Goal: Task Accomplishment & Management: Use online tool/utility

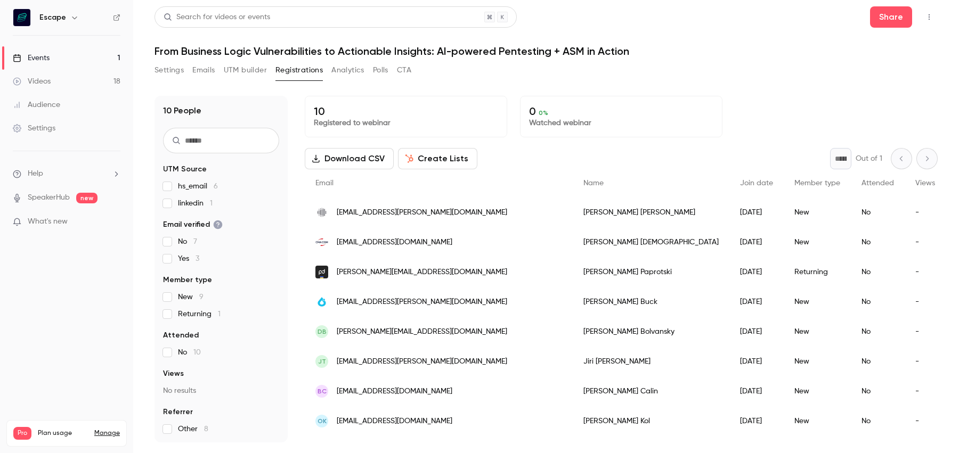
click at [245, 68] on button "UTM builder" at bounding box center [245, 70] width 43 height 17
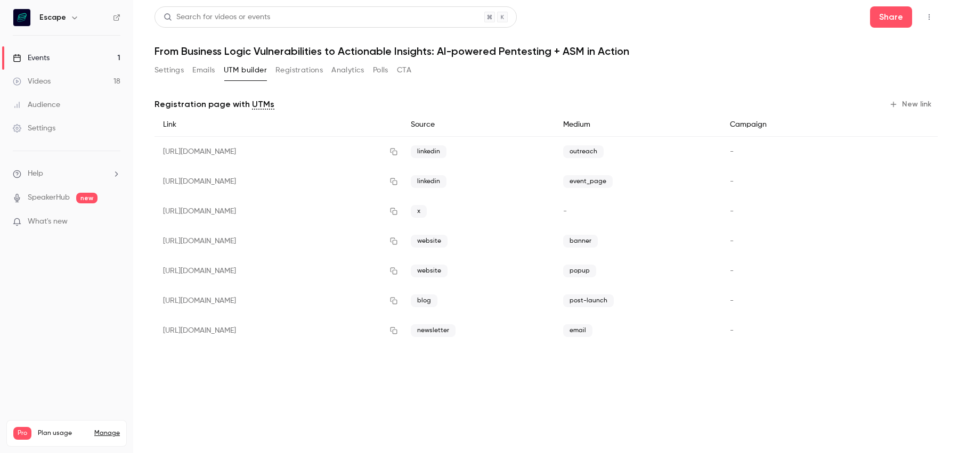
click at [907, 103] on button "New link" at bounding box center [911, 104] width 53 height 17
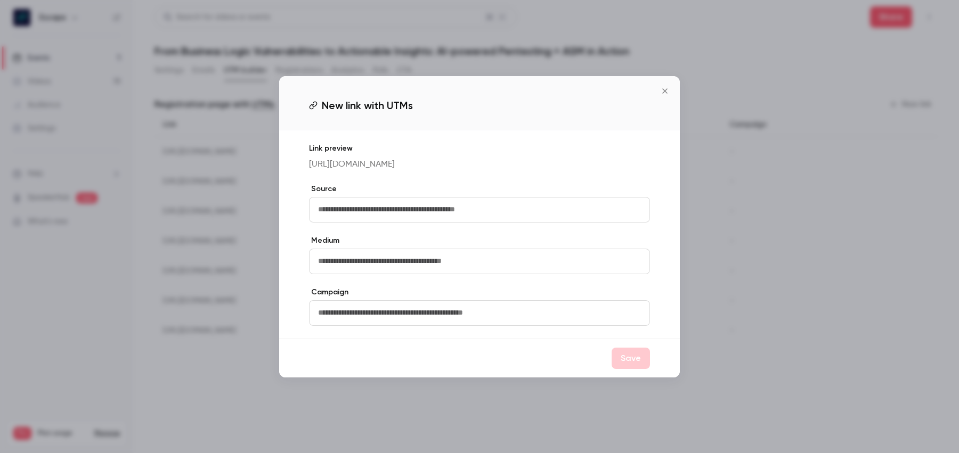
click at [497, 222] on input "text" at bounding box center [479, 210] width 341 height 26
type input "********"
click at [394, 265] on input "text" at bounding box center [479, 262] width 341 height 26
type input "*******"
click at [547, 326] on input "text" at bounding box center [479, 313] width 341 height 26
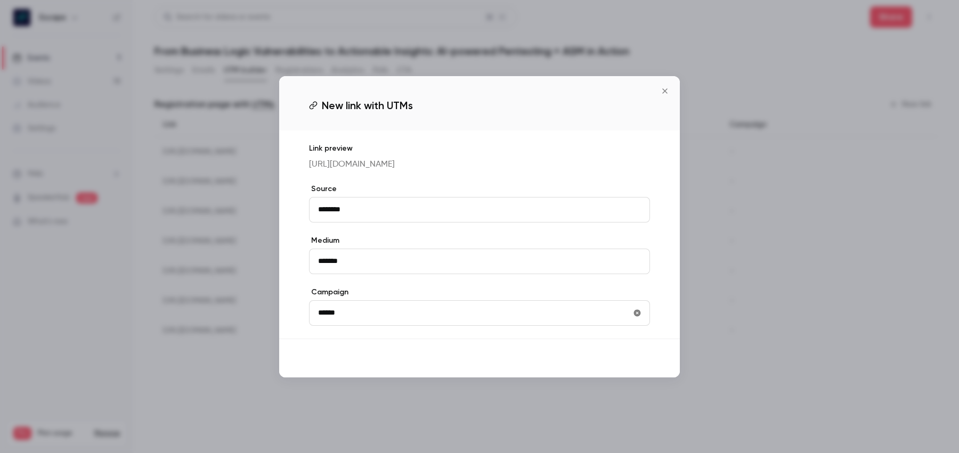
type input "******"
click at [634, 369] on button "Save" at bounding box center [630, 358] width 38 height 21
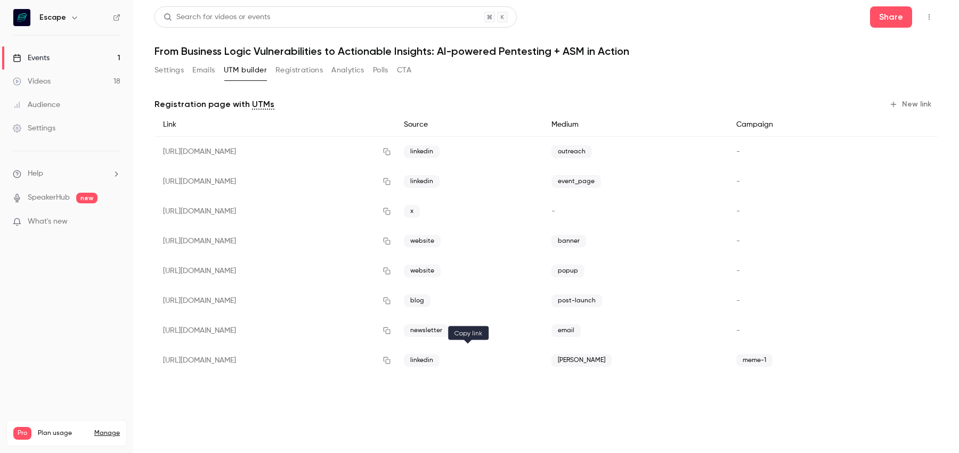
click at [395, 355] on button "button" at bounding box center [386, 360] width 17 height 17
click at [317, 67] on button "Registrations" at bounding box center [298, 70] width 47 height 17
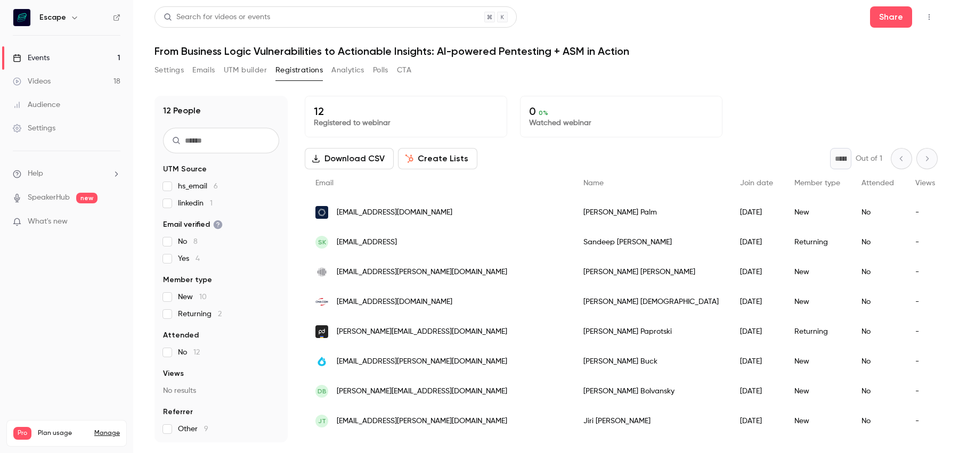
click at [162, 73] on button "Settings" at bounding box center [168, 70] width 29 height 17
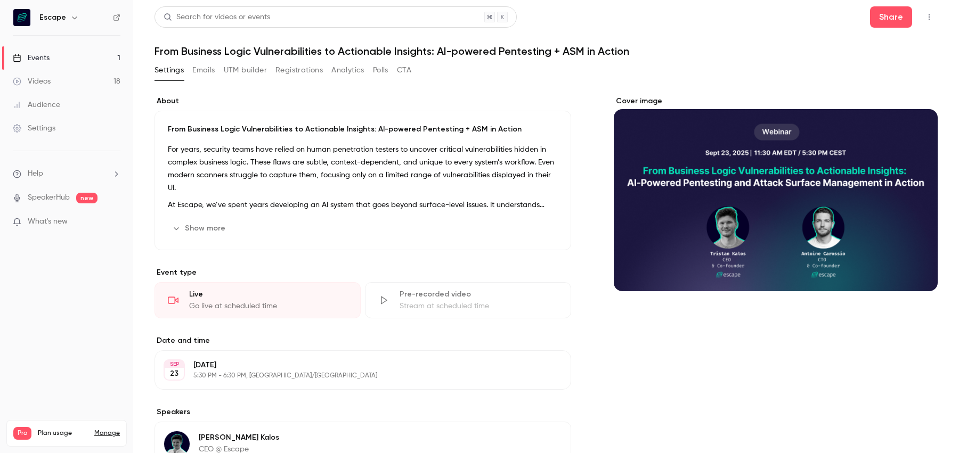
click at [298, 71] on button "Registrations" at bounding box center [298, 70] width 47 height 17
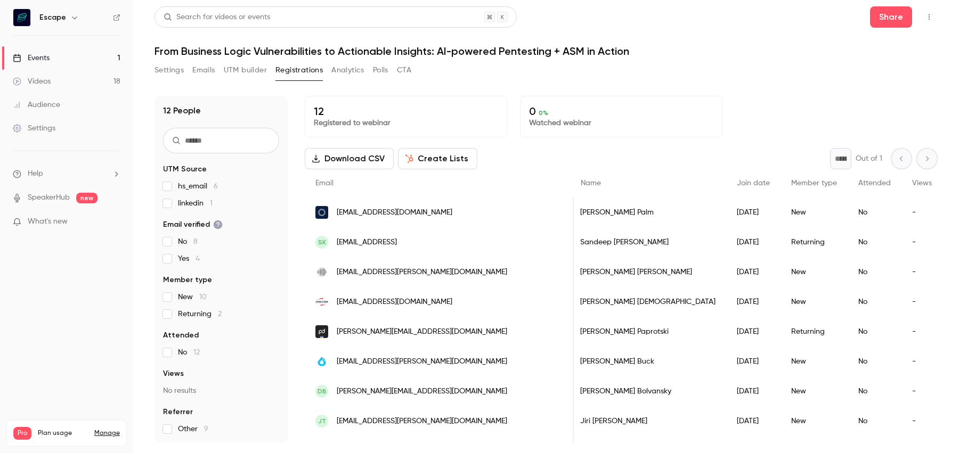
scroll to position [112, 0]
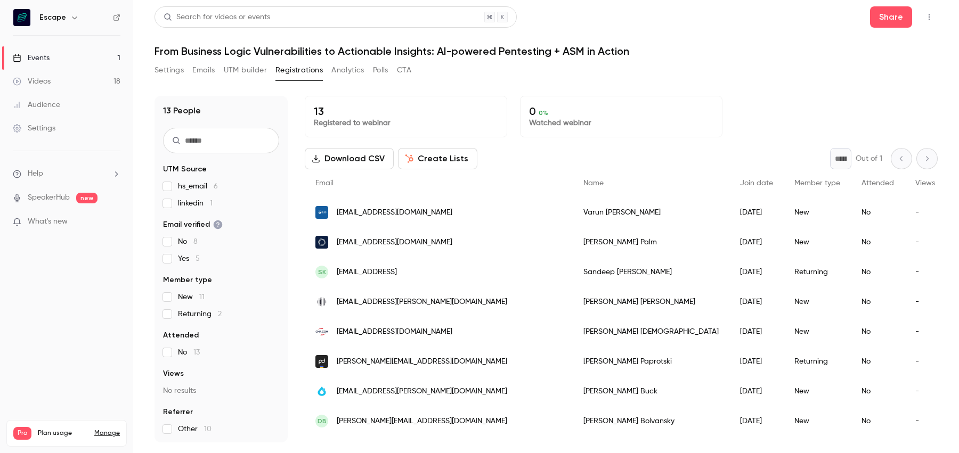
click at [96, 54] on link "Events 1" at bounding box center [66, 57] width 133 height 23
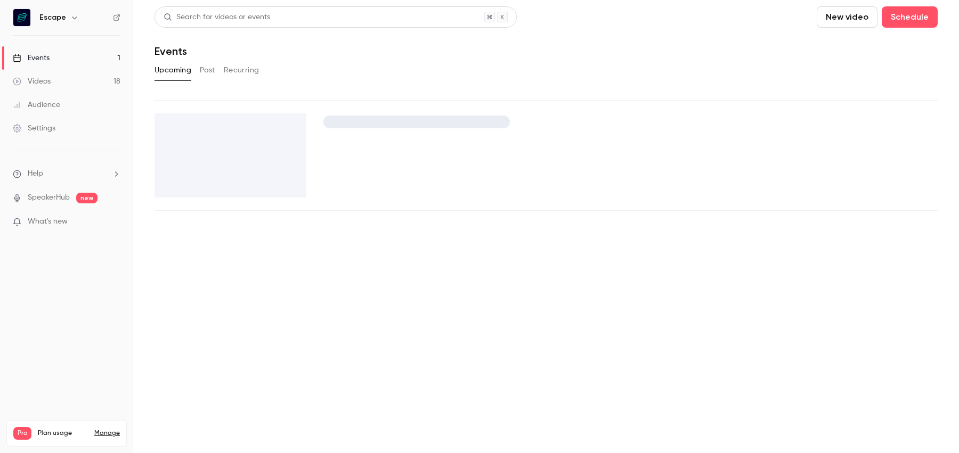
click at [208, 67] on button "Past" at bounding box center [207, 70] width 15 height 17
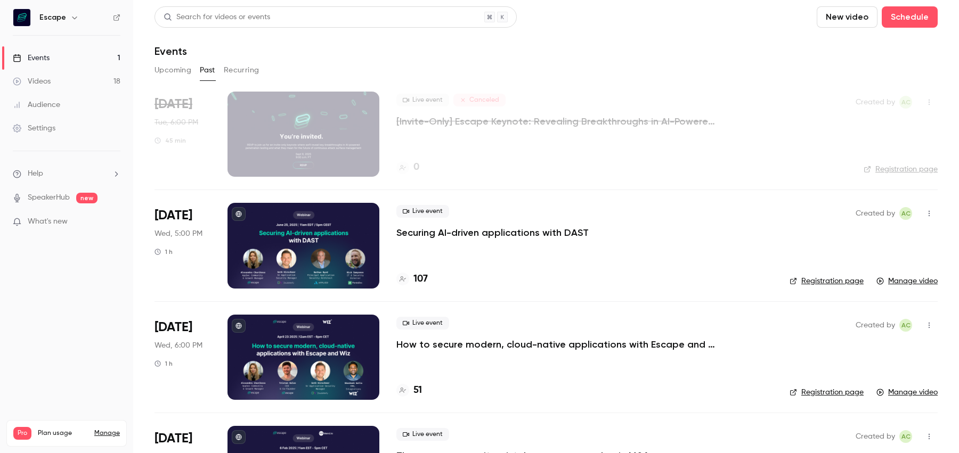
click at [428, 230] on p "Securing AI-driven applications with DAST" at bounding box center [492, 232] width 192 height 13
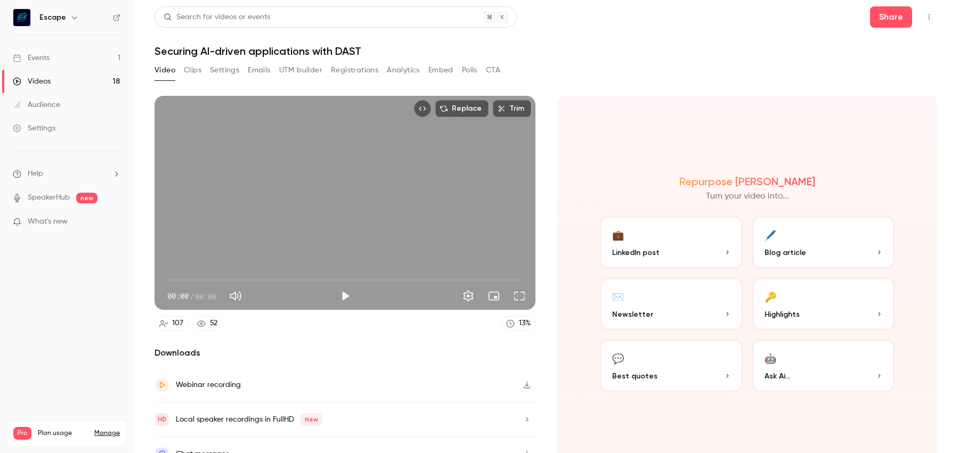
click at [342, 63] on button "Registrations" at bounding box center [354, 70] width 47 height 17
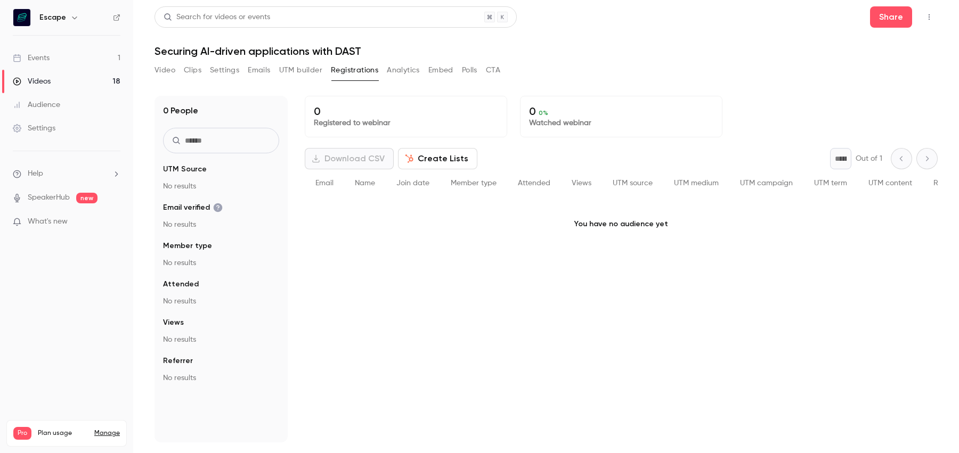
click at [351, 70] on button "Registrations" at bounding box center [354, 70] width 47 height 17
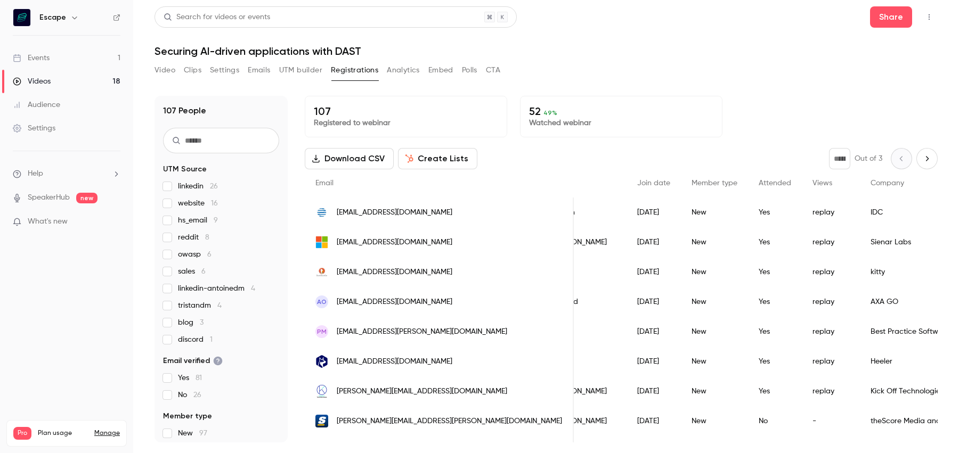
click at [104, 56] on link "Events 1" at bounding box center [66, 57] width 133 height 23
